Goal: Find specific page/section: Find specific page/section

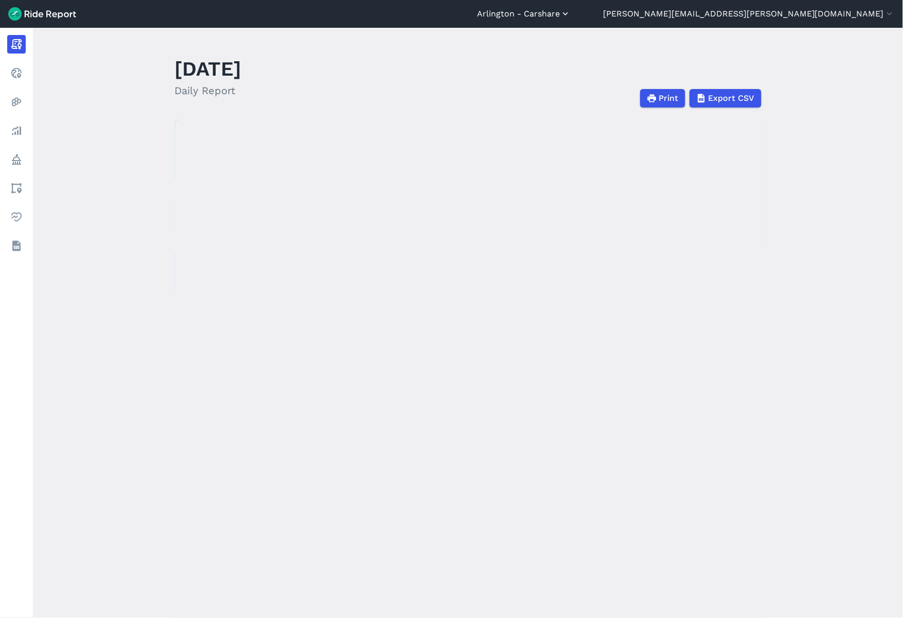
click at [571, 15] on button "Arlington - Carshare" at bounding box center [524, 14] width 94 height 12
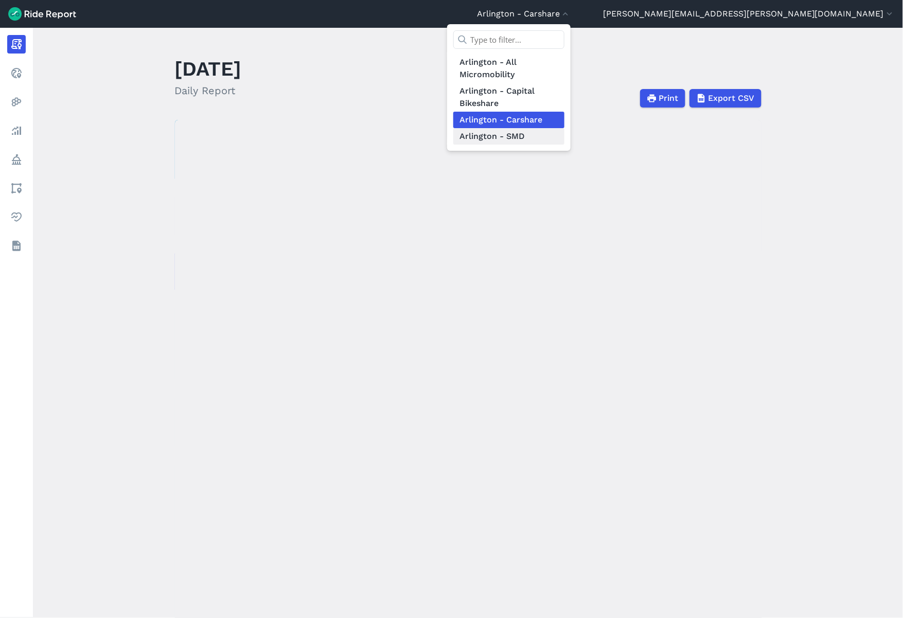
click at [565, 139] on link "Arlington - SMD" at bounding box center [509, 136] width 111 height 16
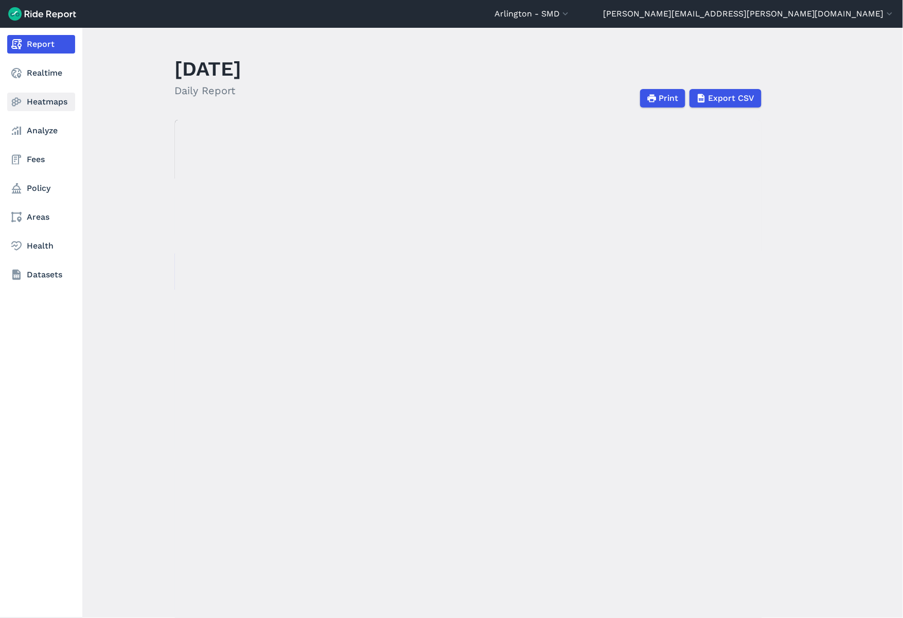
click at [27, 107] on link "Heatmaps" at bounding box center [41, 102] width 68 height 19
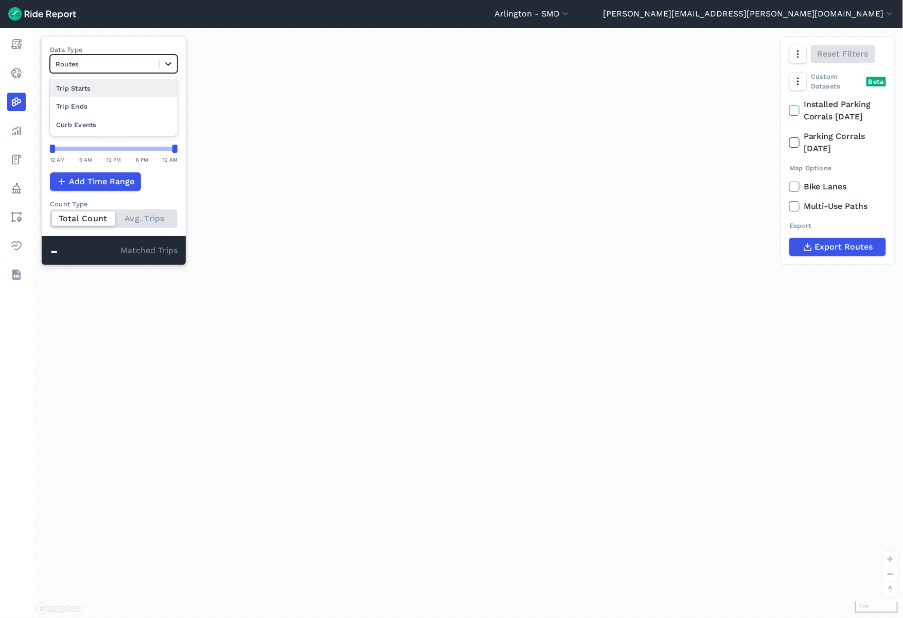
click at [167, 63] on icon at bounding box center [168, 64] width 10 height 10
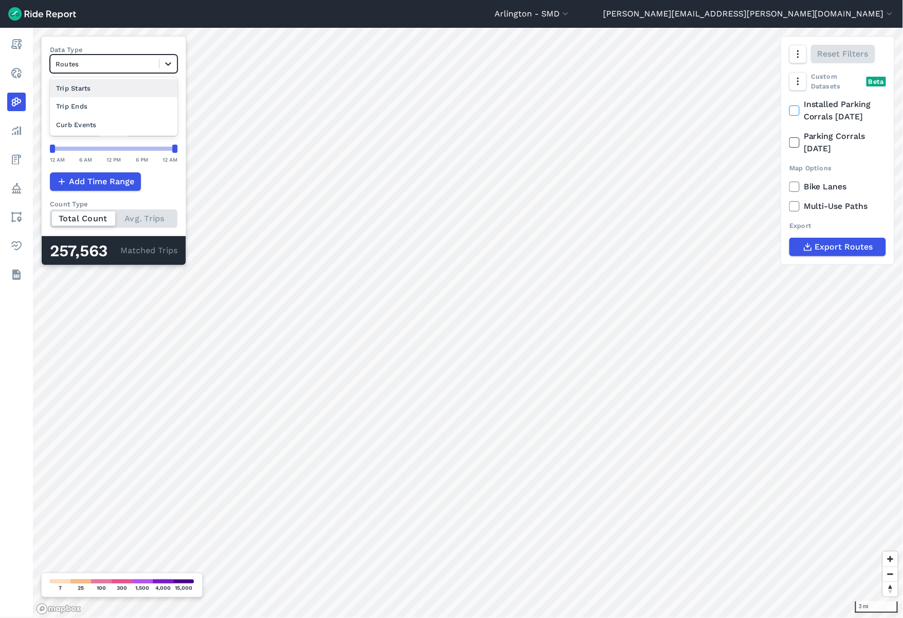
click at [167, 63] on icon at bounding box center [168, 64] width 10 height 10
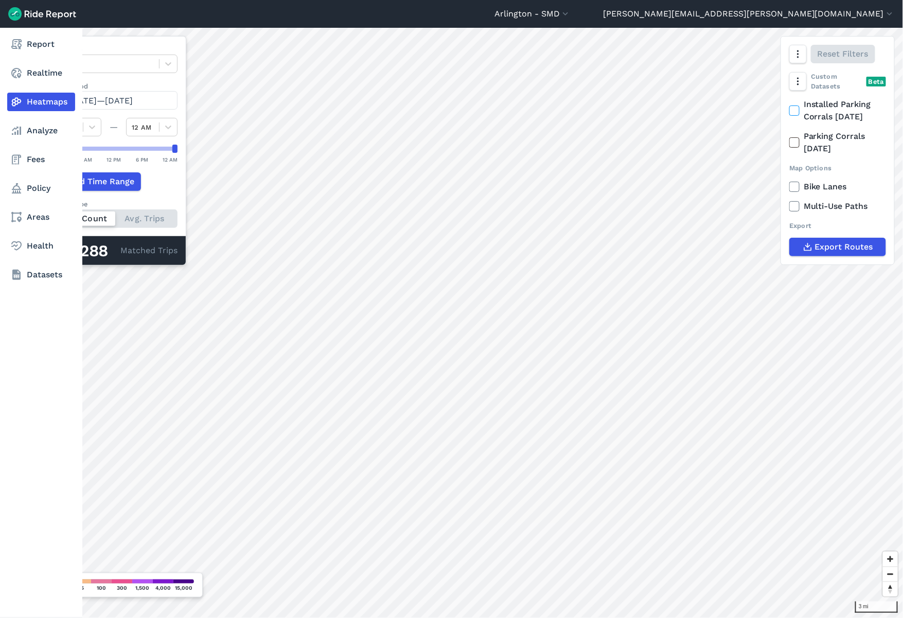
click at [26, 101] on link "Heatmaps" at bounding box center [41, 102] width 68 height 19
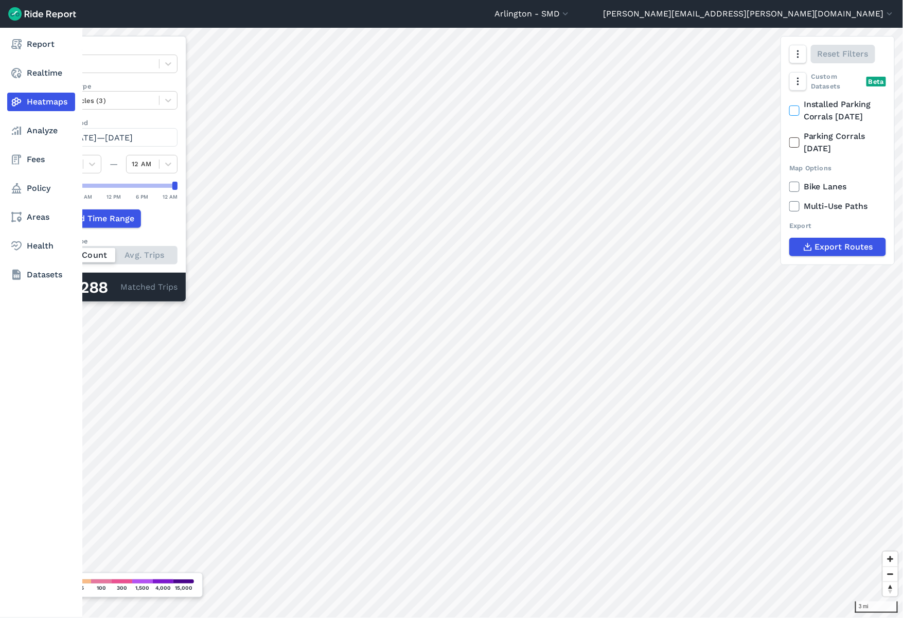
click at [26, 101] on link "Heatmaps" at bounding box center [41, 102] width 68 height 19
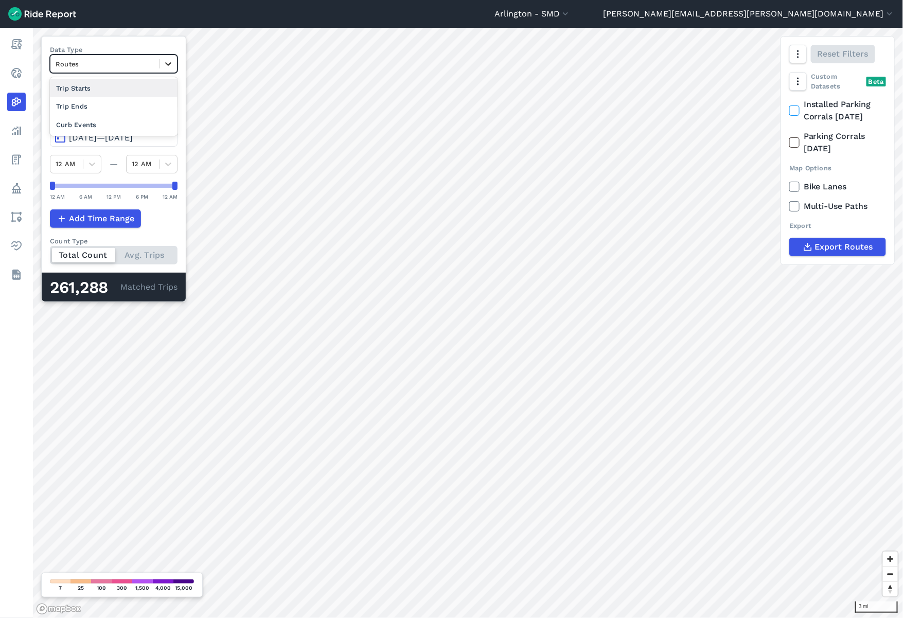
click at [166, 62] on icon at bounding box center [168, 64] width 10 height 10
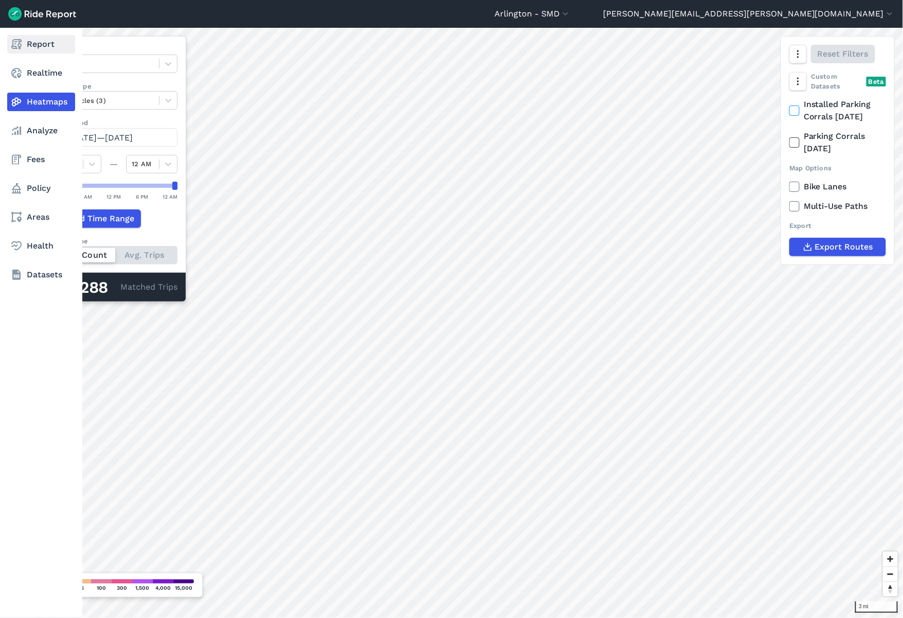
click at [45, 39] on link "Report" at bounding box center [41, 44] width 68 height 19
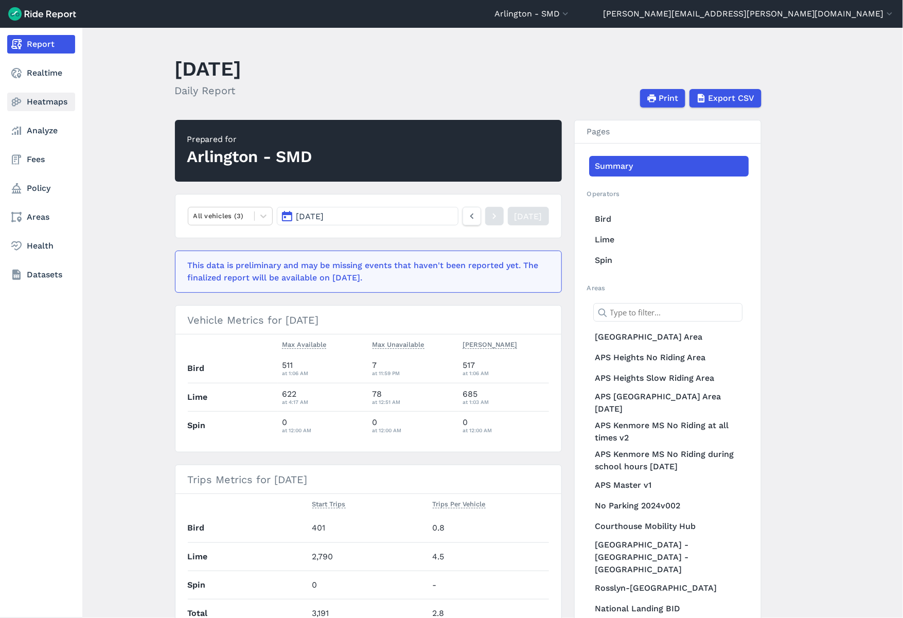
click at [49, 107] on link "Heatmaps" at bounding box center [41, 102] width 68 height 19
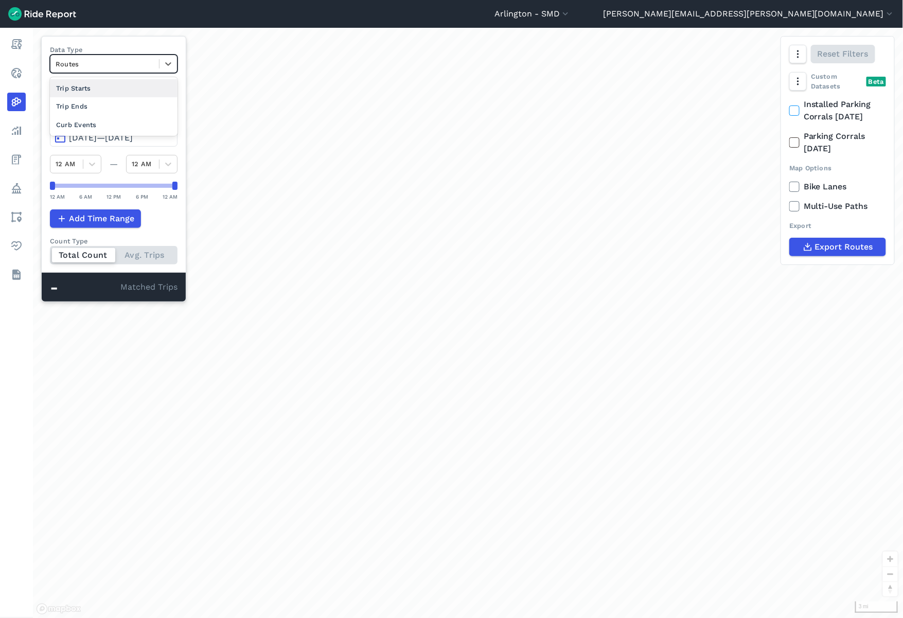
click at [92, 60] on div at bounding box center [105, 64] width 98 height 12
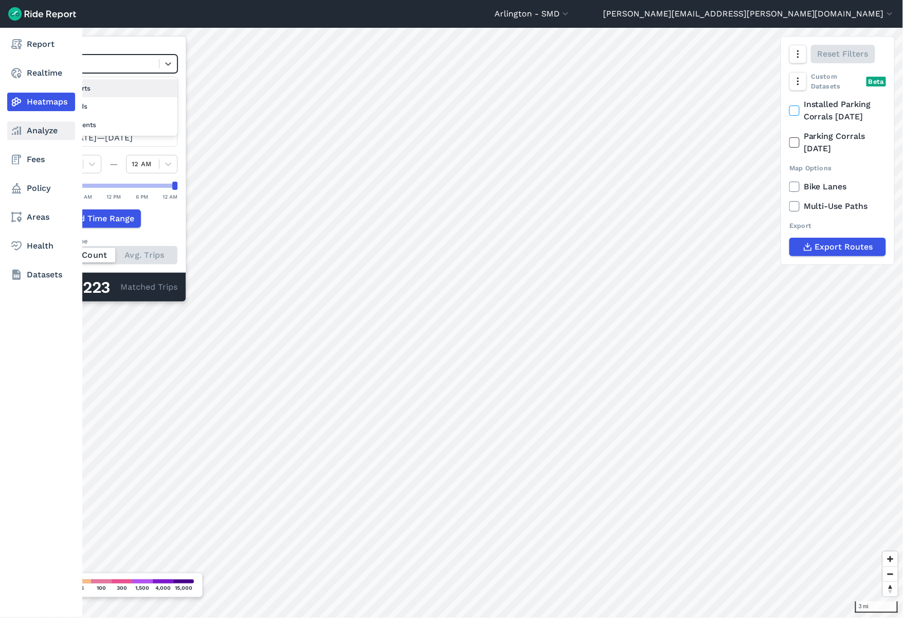
click at [24, 127] on link "Analyze" at bounding box center [41, 130] width 68 height 19
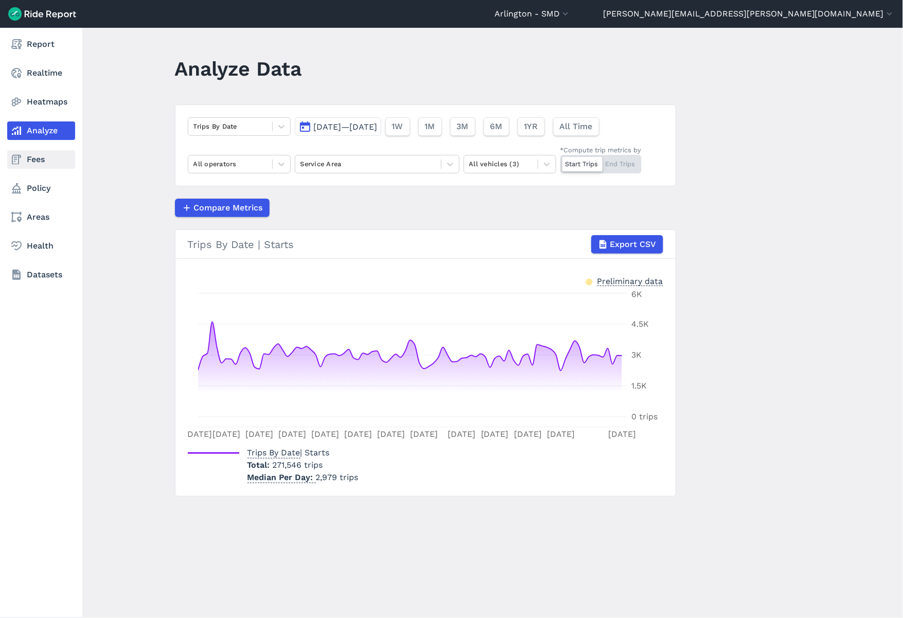
click at [24, 166] on link "Fees" at bounding box center [41, 159] width 68 height 19
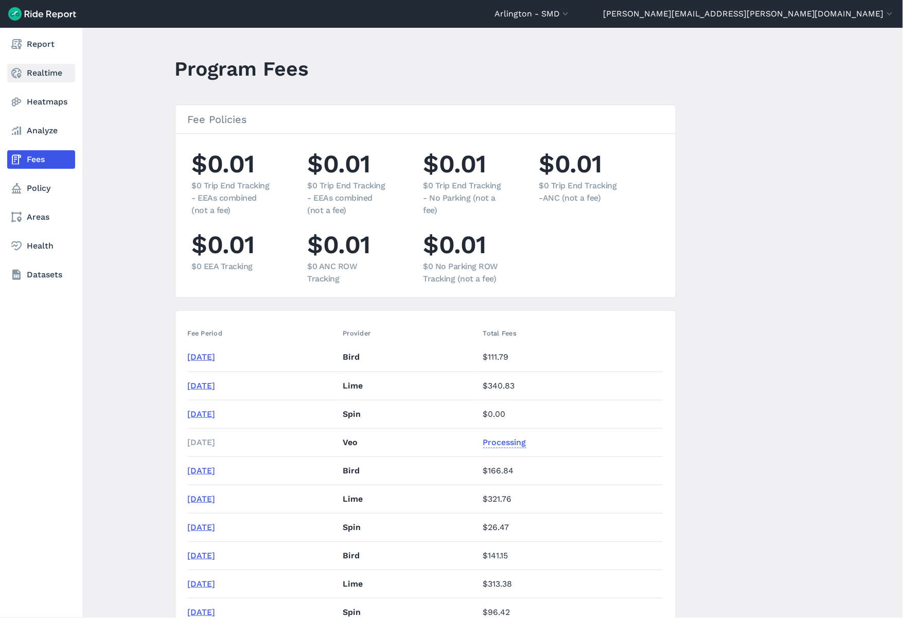
click at [32, 66] on link "Realtime" at bounding box center [41, 73] width 68 height 19
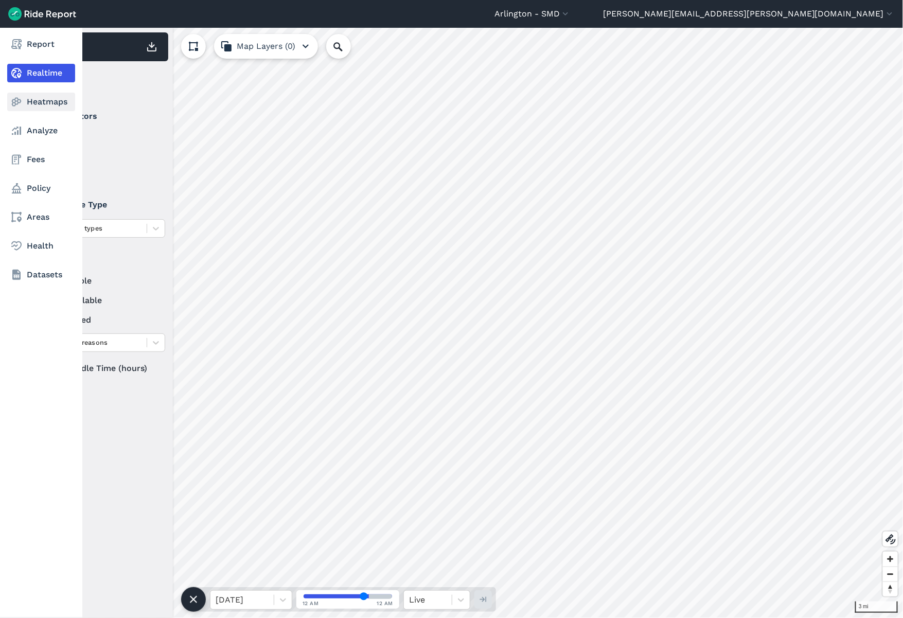
click at [24, 100] on link "Heatmaps" at bounding box center [41, 102] width 68 height 19
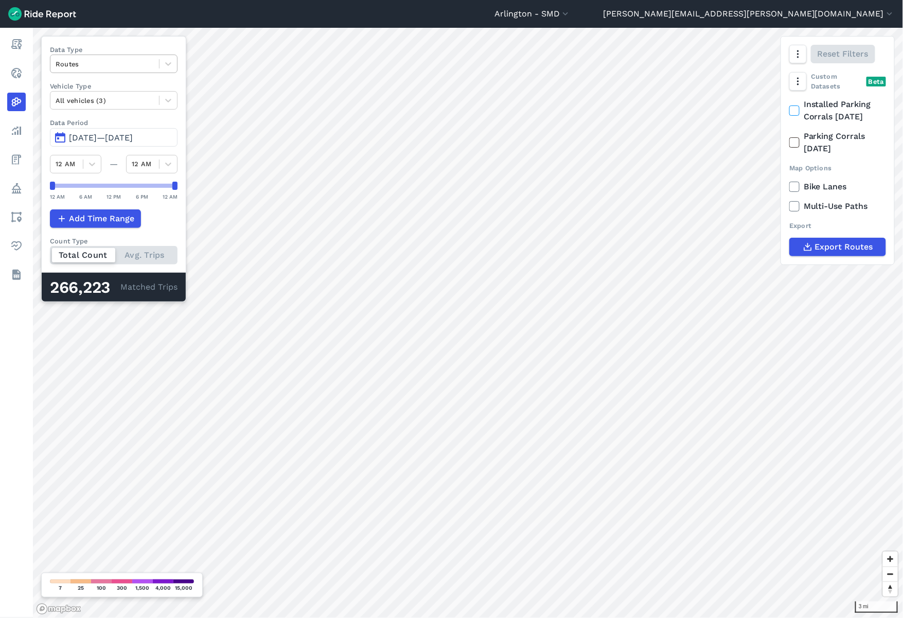
click at [116, 62] on div at bounding box center [105, 64] width 98 height 12
click at [166, 63] on icon at bounding box center [168, 64] width 6 height 4
click at [166, 61] on icon at bounding box center [168, 64] width 10 height 10
click at [78, 100] on div at bounding box center [105, 101] width 98 height 12
click at [161, 131] on div "E-Bikes" at bounding box center [114, 125] width 128 height 18
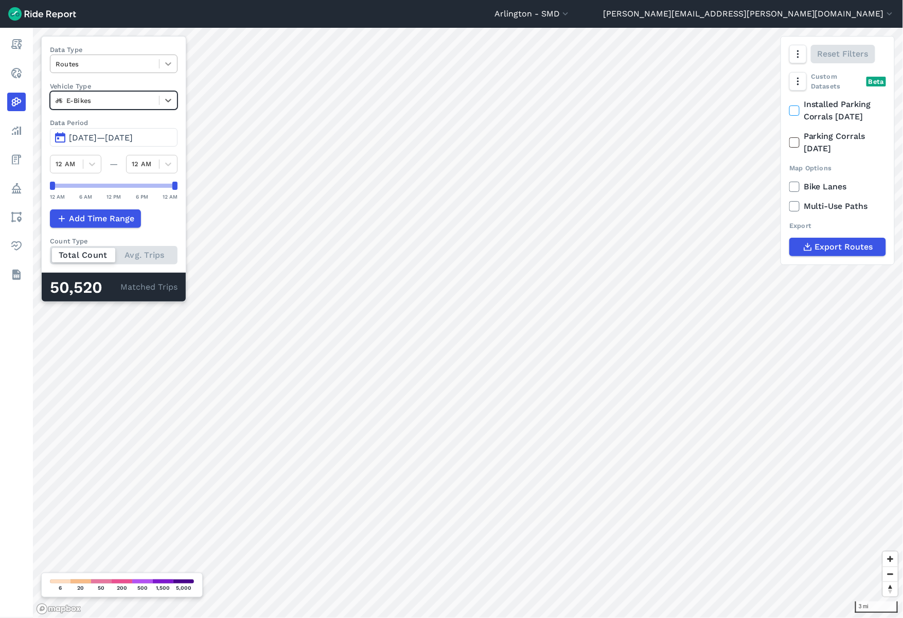
click at [161, 64] on div at bounding box center [169, 64] width 18 height 18
click at [162, 64] on div at bounding box center [169, 64] width 18 height 18
click at [156, 102] on div "E-Bikes" at bounding box center [104, 101] width 109 height 16
click at [130, 162] on div "Scooters" at bounding box center [114, 161] width 128 height 18
click at [169, 62] on icon at bounding box center [168, 64] width 10 height 10
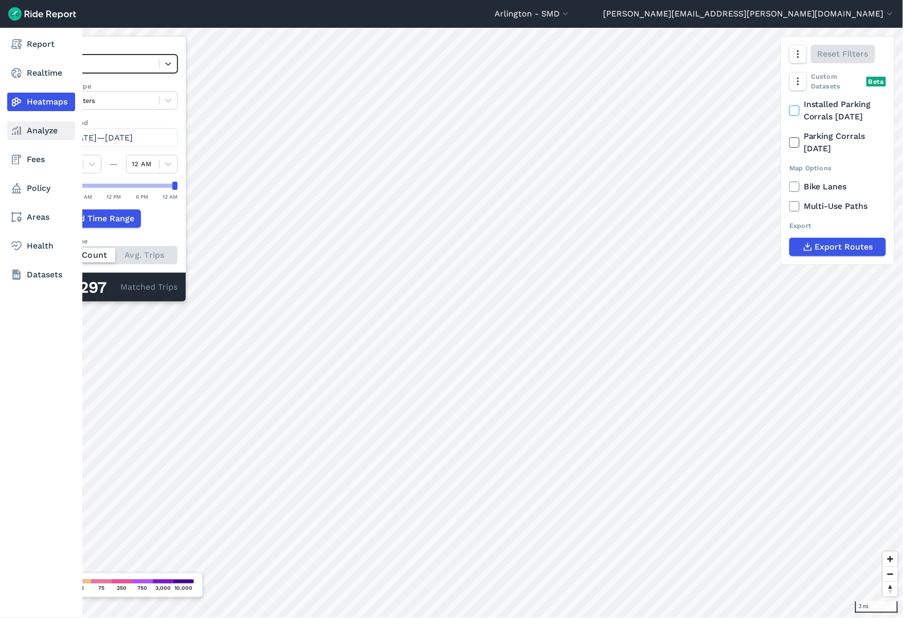
click at [29, 130] on link "Analyze" at bounding box center [41, 130] width 68 height 19
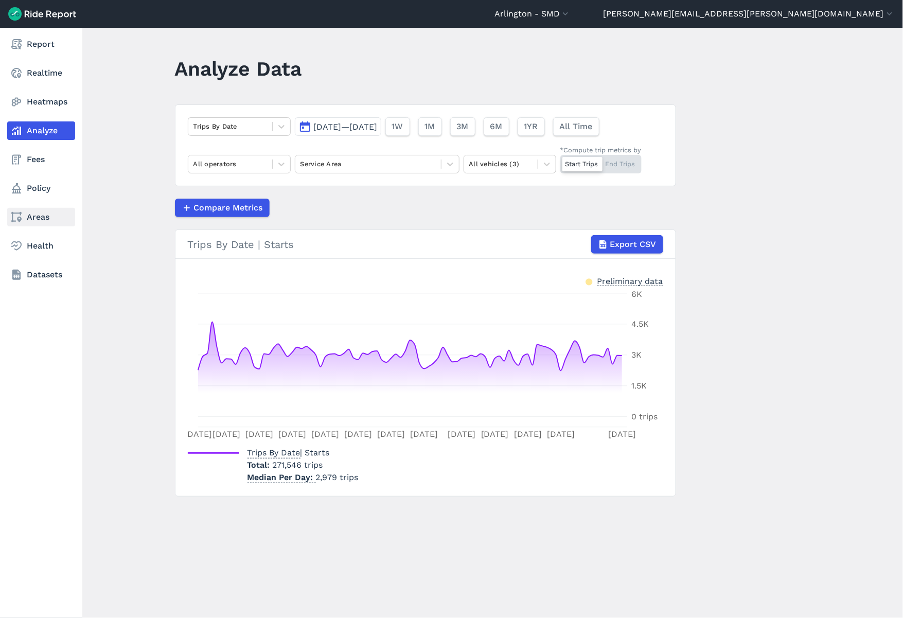
click at [33, 214] on link "Areas" at bounding box center [41, 217] width 68 height 19
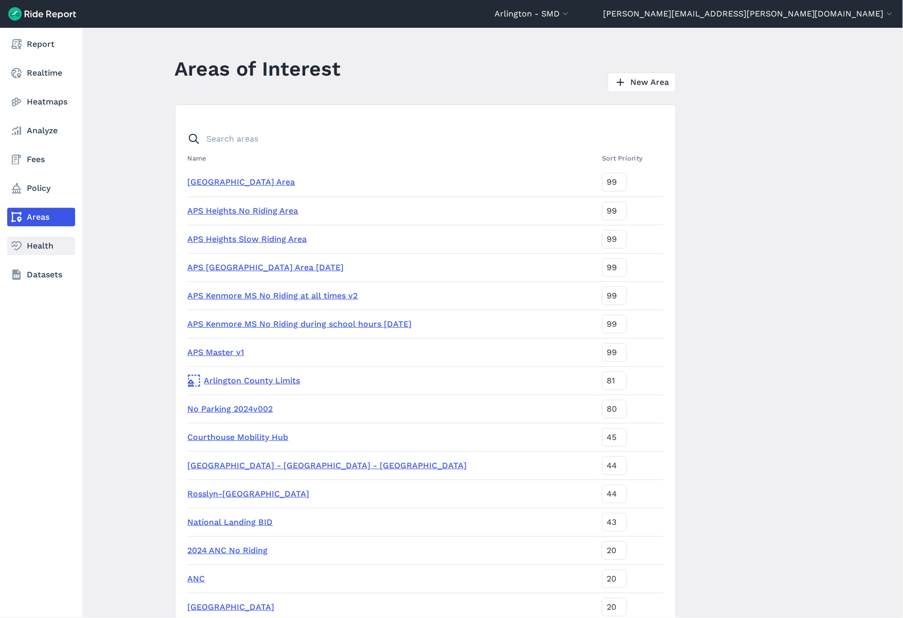
click at [33, 247] on link "Health" at bounding box center [41, 246] width 68 height 19
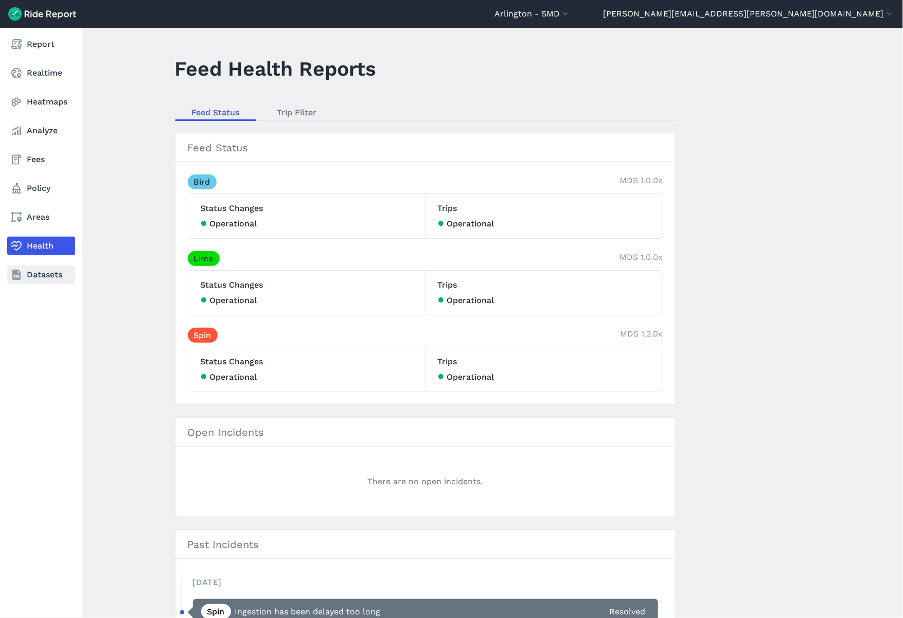
click at [33, 280] on link "Datasets" at bounding box center [41, 275] width 68 height 19
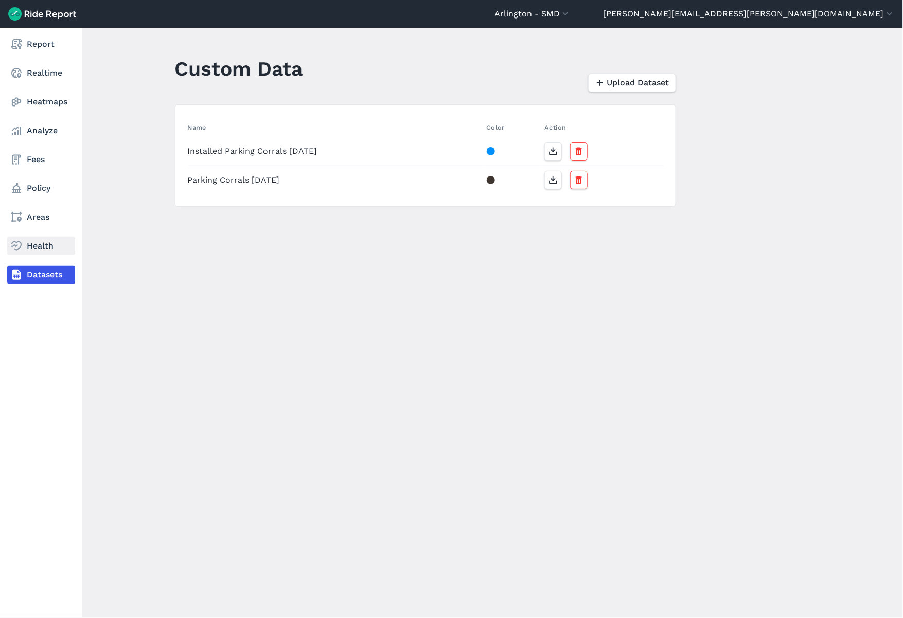
click at [39, 254] on link "Health" at bounding box center [41, 246] width 68 height 19
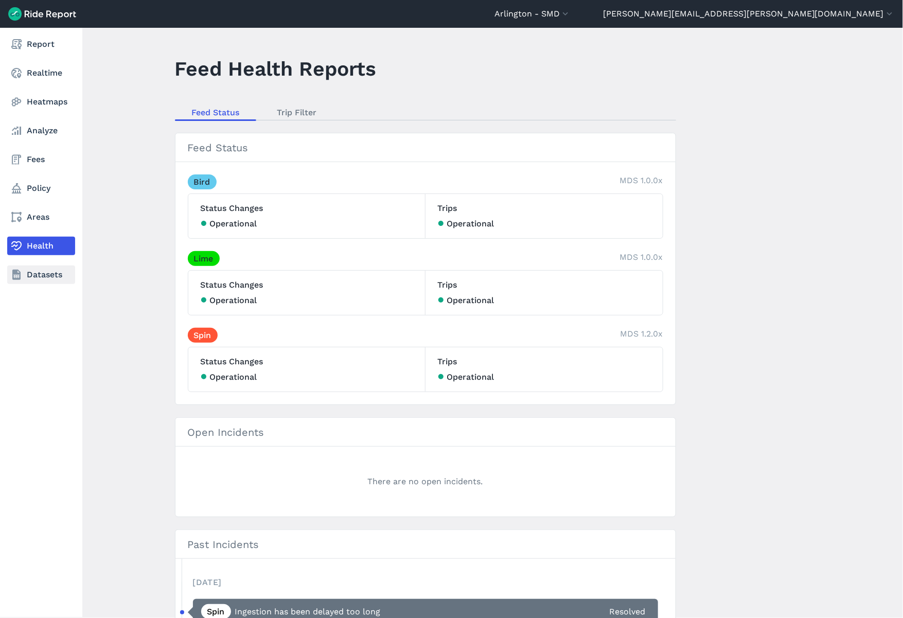
click at [31, 273] on link "Datasets" at bounding box center [41, 275] width 68 height 19
